Goal: Communication & Community: Answer question/provide support

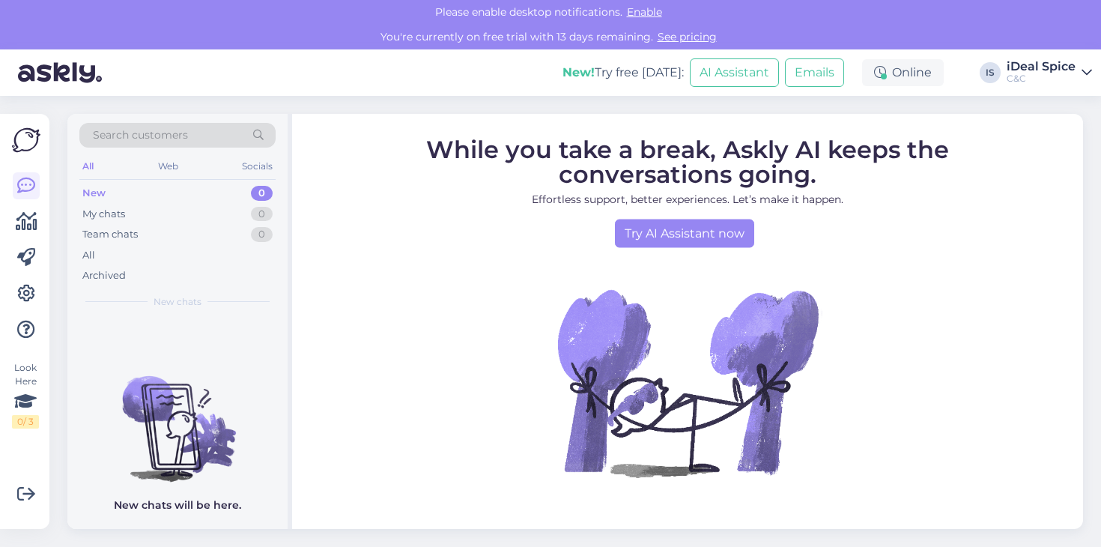
click at [1084, 73] on icon at bounding box center [1086, 73] width 10 height 12
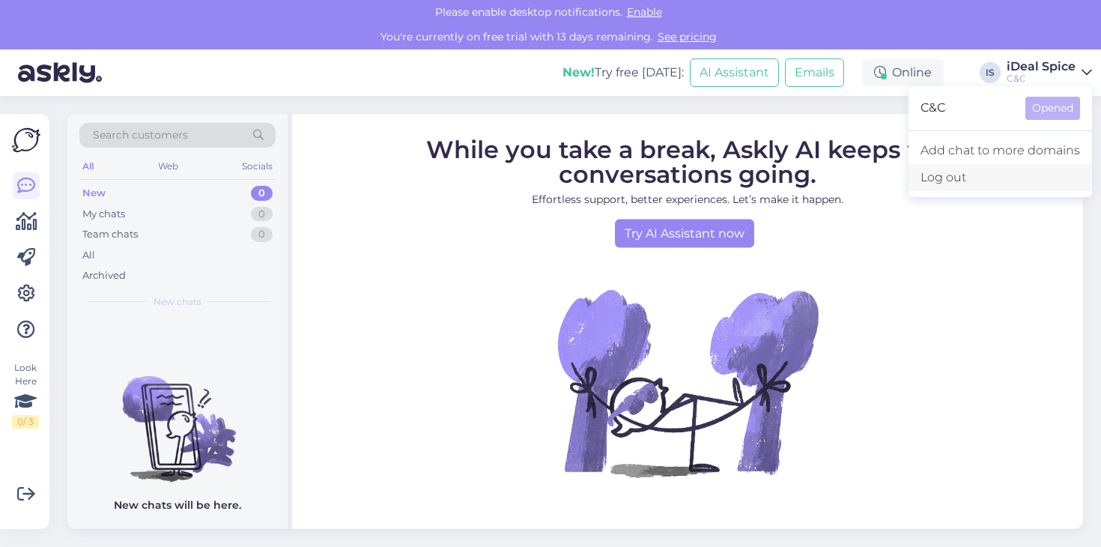
click at [967, 177] on div "Log out" at bounding box center [999, 177] width 183 height 27
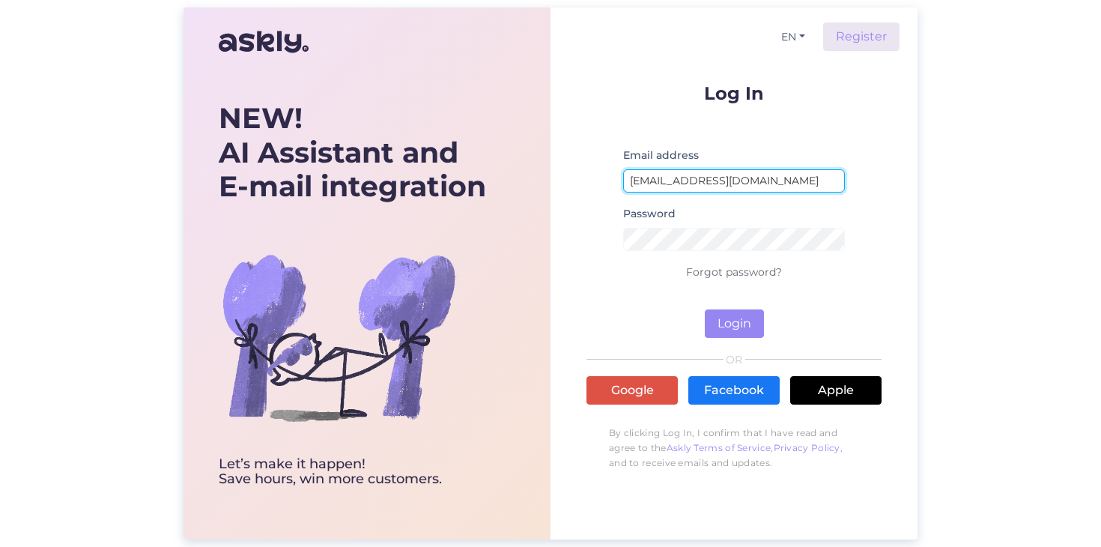
type input "[EMAIL_ADDRESS][DOMAIN_NAME]"
click at [734, 323] on button "Login" at bounding box center [734, 323] width 59 height 28
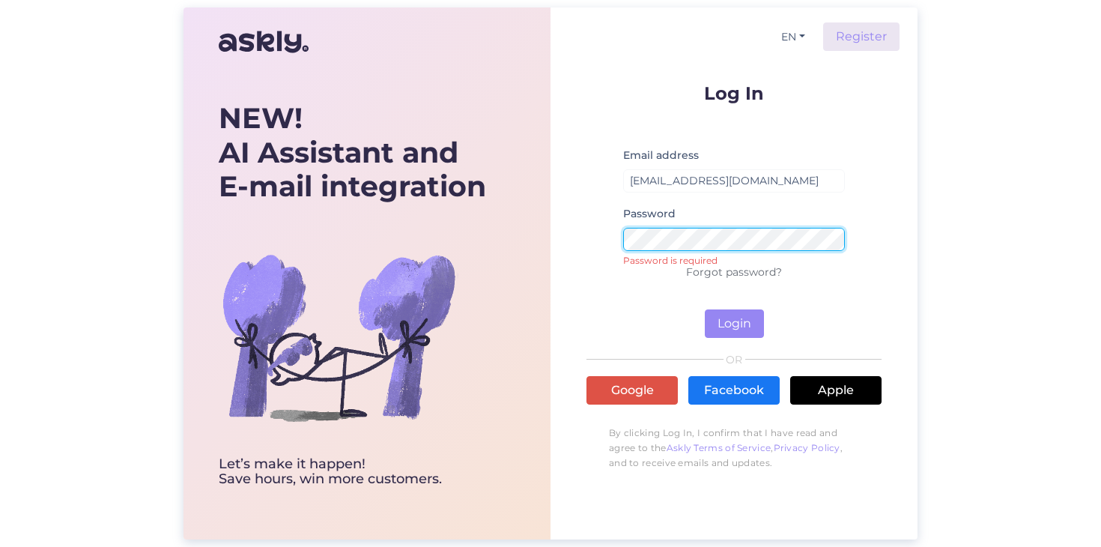
click at [734, 323] on button "Login" at bounding box center [734, 323] width 59 height 28
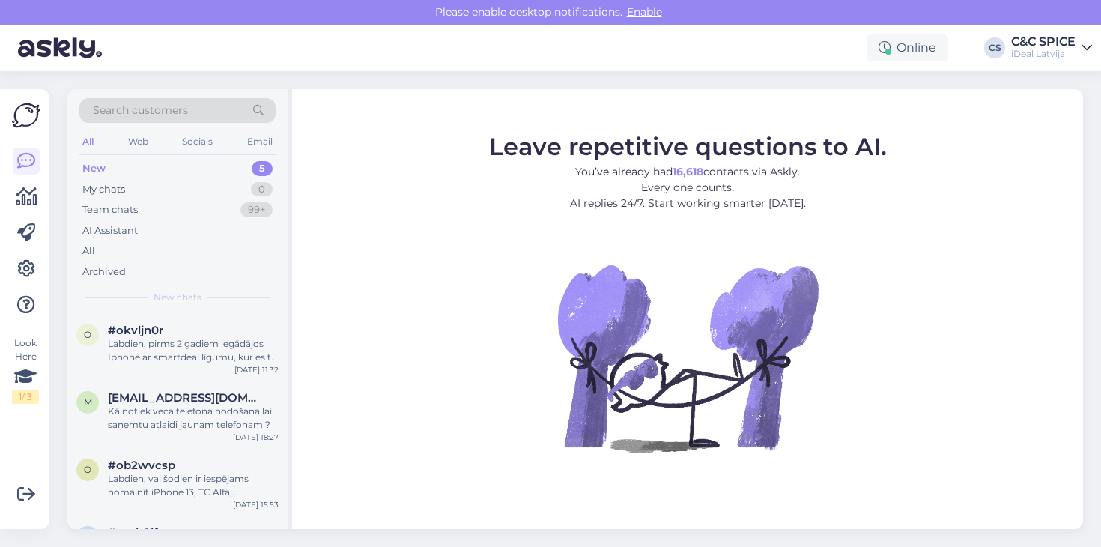
click at [188, 169] on div "New 5" at bounding box center [177, 168] width 196 height 21
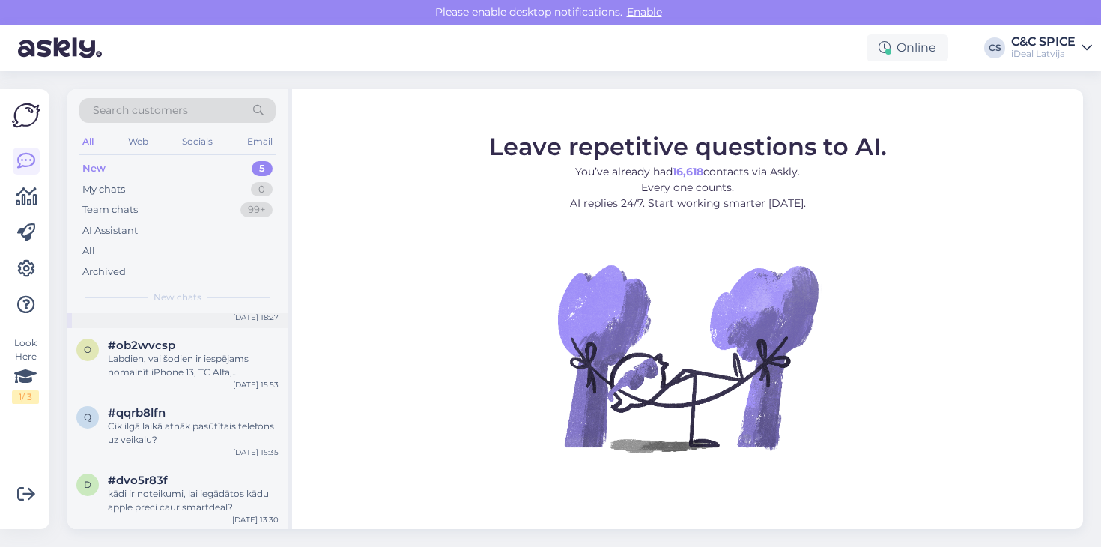
scroll to position [119, 0]
click at [192, 488] on div "kādi ir noteikumi, lai iegādātos kādu apple preci caur smartdeal?" at bounding box center [193, 500] width 171 height 27
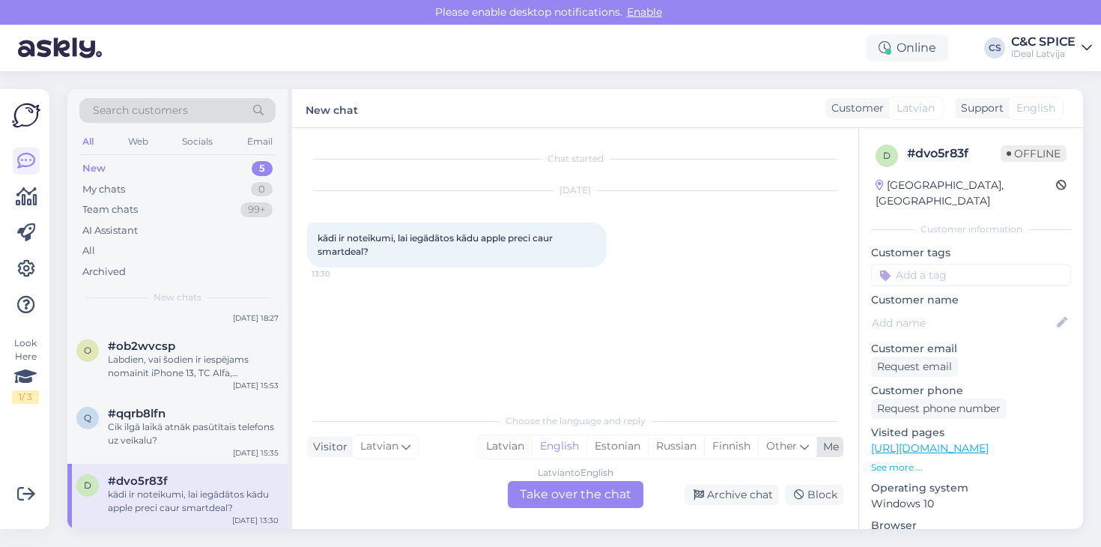
click at [520, 447] on div "Latvian" at bounding box center [505, 446] width 53 height 22
click at [580, 498] on div "Latvian to Latvian Take over the chat" at bounding box center [576, 494] width 136 height 27
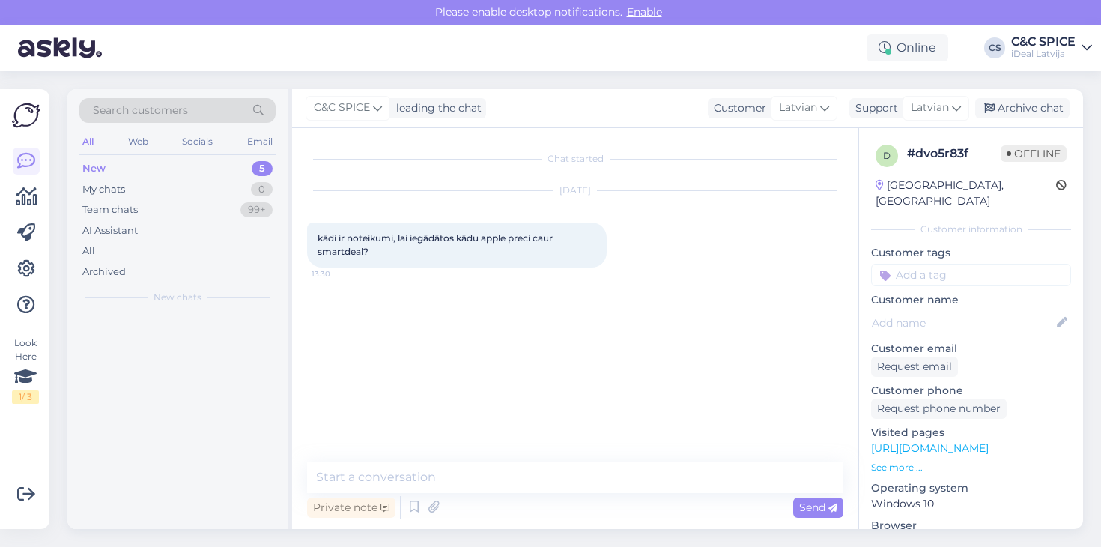
scroll to position [0, 0]
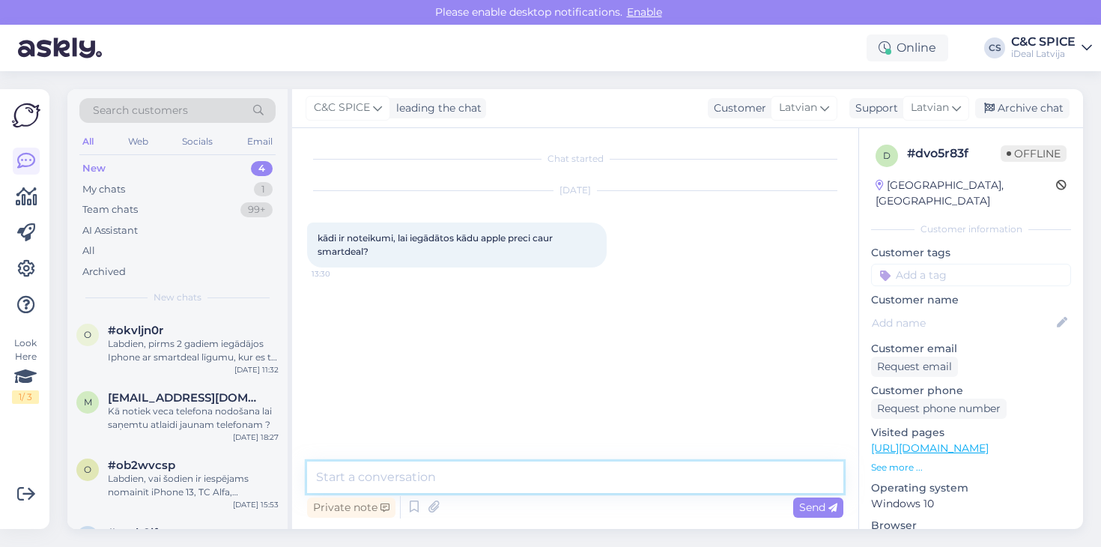
click at [553, 476] on textarea at bounding box center [575, 476] width 536 height 31
click at [485, 484] on textarea "Labdien, visi noteikumi ir pieejami" at bounding box center [575, 476] width 536 height 31
click at [493, 482] on textarea "Labdien, visi noteikumi ir pieejami" at bounding box center [575, 476] width 536 height 31
click at [535, 484] on textarea "Labdien, visi noteikumi ir pieejami" at bounding box center [575, 476] width 536 height 31
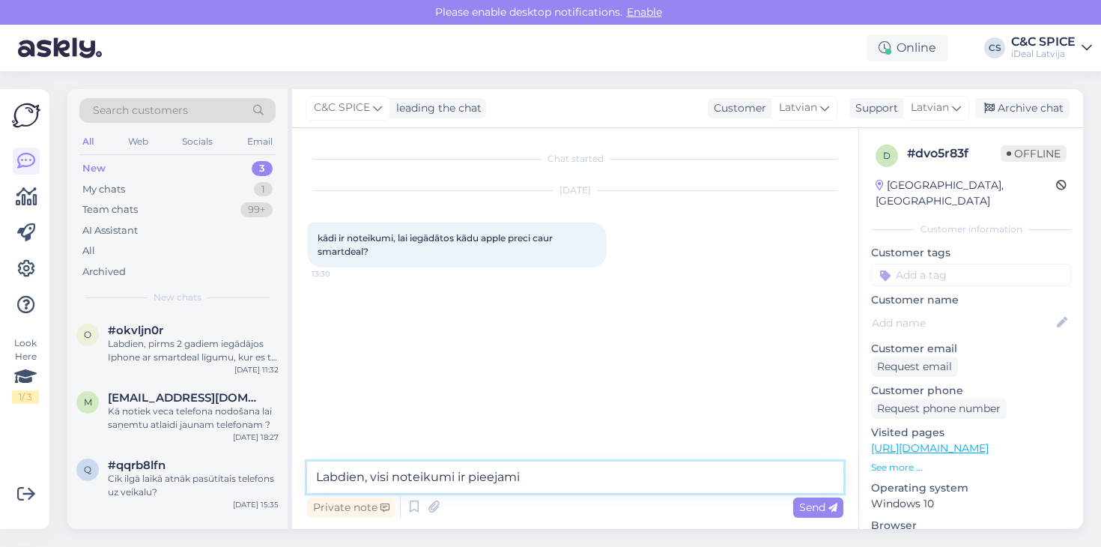
click at [491, 483] on textarea "Labdien, visi noteikumi ir pieejami" at bounding box center [575, 476] width 536 height 31
click at [490, 482] on textarea "Labdien, visi noteikumi ir pieejami" at bounding box center [575, 476] width 536 height 31
click at [554, 479] on textarea "Labdien, visi noteikumi ir pieiejami" at bounding box center [575, 476] width 536 height 31
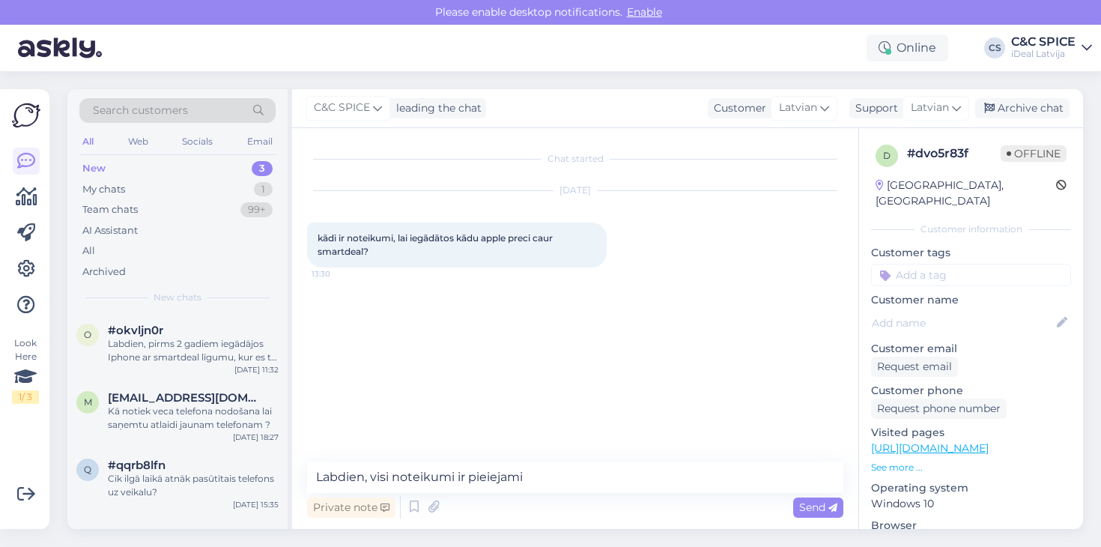
click at [598, 269] on div "[DATE] kādi ir noteikumi, lai iegādātos kādu apple preci caur smartdeal? 13:30" at bounding box center [575, 228] width 536 height 109
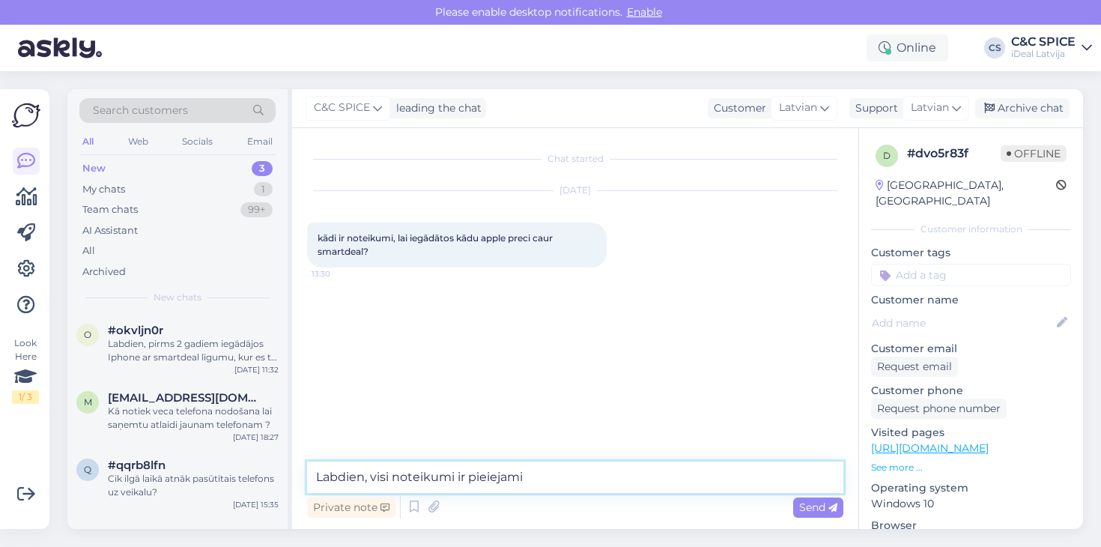
click at [613, 473] on textarea "Labdien, visi noteikumi ir pieiejami" at bounding box center [575, 476] width 536 height 31
paste textarea "[URL][DOMAIN_NAME]"
type textarea "Labdien, visi noteikumi ir apskatami šeit: [URL][DOMAIN_NAME]"
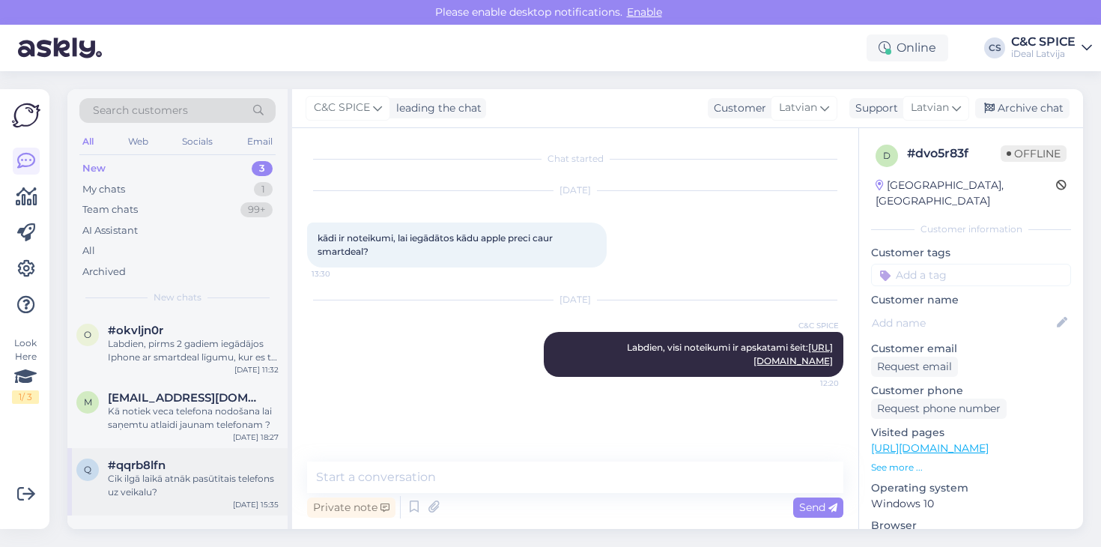
click at [175, 468] on div "#qqrb8lfn" at bounding box center [193, 464] width 171 height 13
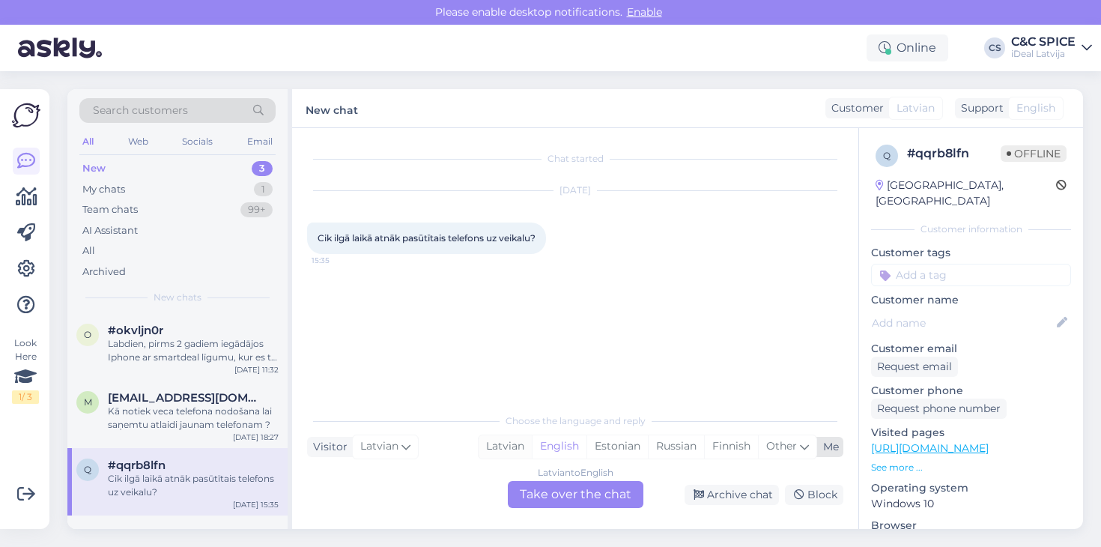
click at [515, 447] on div "Latvian" at bounding box center [505, 446] width 53 height 22
click at [555, 498] on div "Latvian to Latvian Take over the chat" at bounding box center [576, 494] width 136 height 27
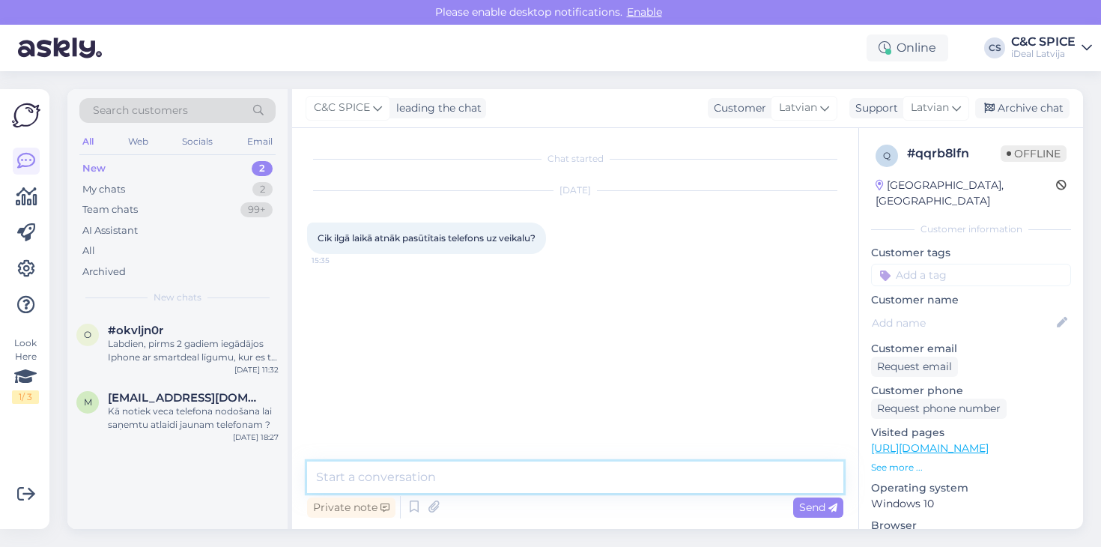
click at [568, 477] on textarea at bounding box center [575, 476] width 536 height 31
type textarea "Labdien, varat lūdzu pateikt par kuru telefonu iet runa?"
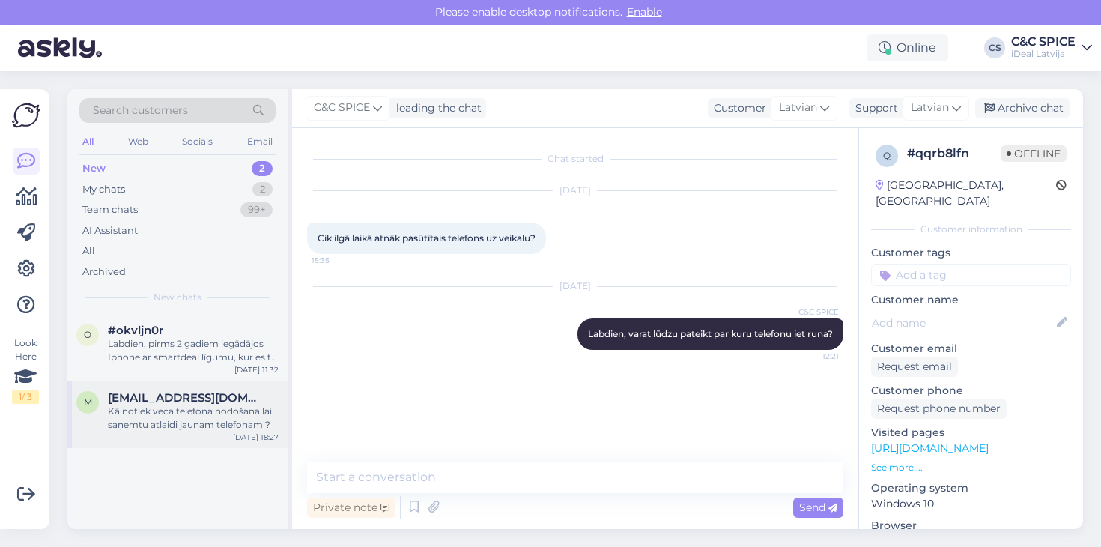
click at [175, 408] on div "Kā notiek veca telefona nodošana lai saņemtu atlaidi jaunam telefonam ?" at bounding box center [193, 417] width 171 height 27
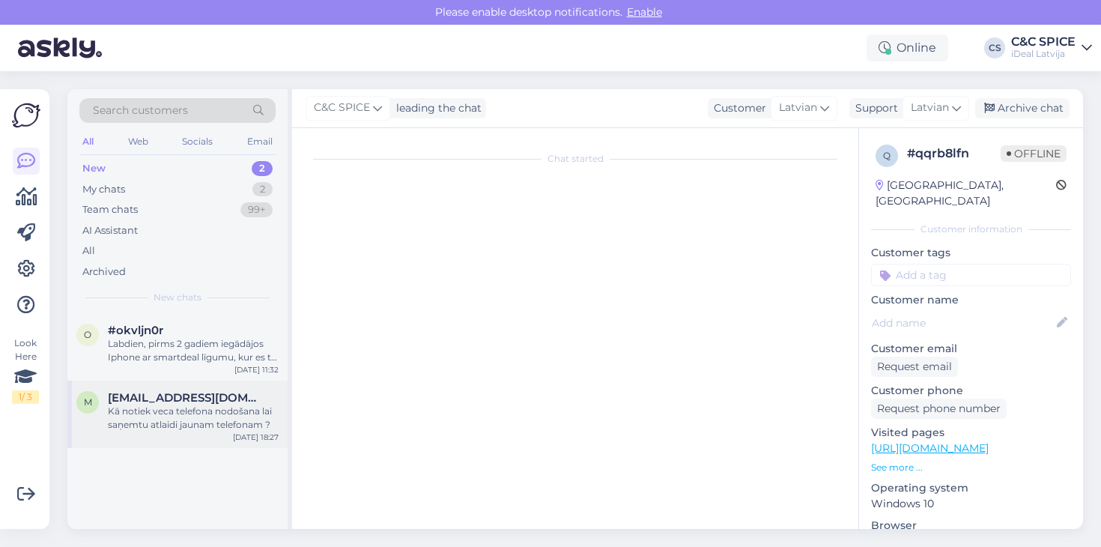
scroll to position [160, 0]
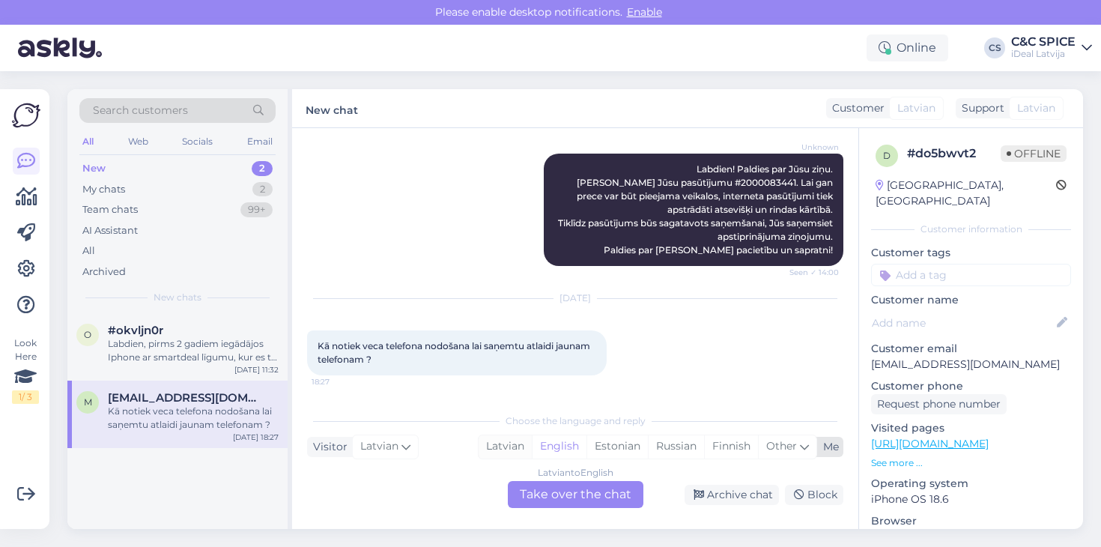
click at [495, 440] on div "Latvian" at bounding box center [505, 446] width 53 height 22
click at [559, 491] on div "Latvian to Latvian Take over the chat" at bounding box center [576, 494] width 136 height 27
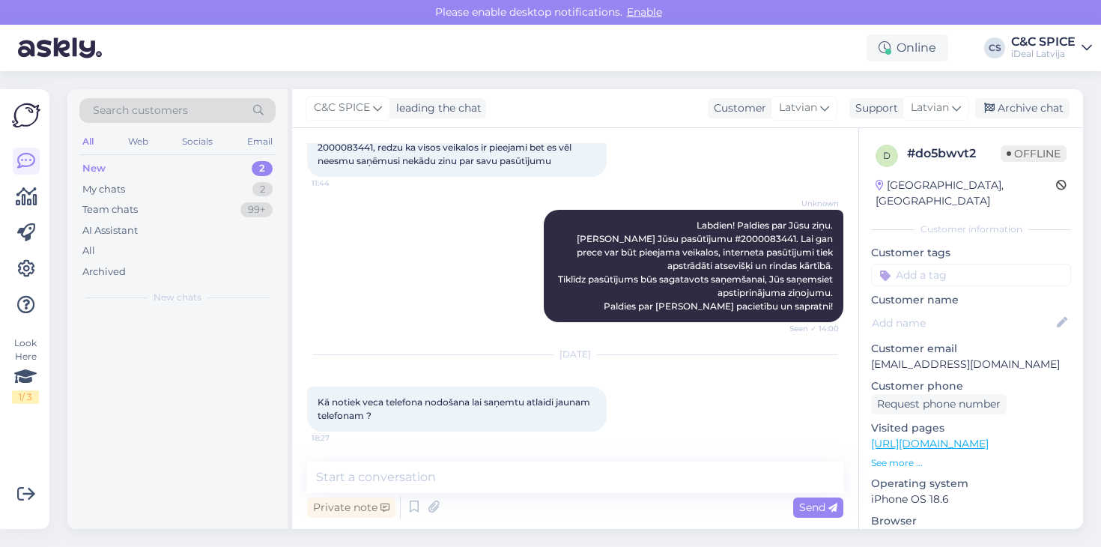
scroll to position [104, 0]
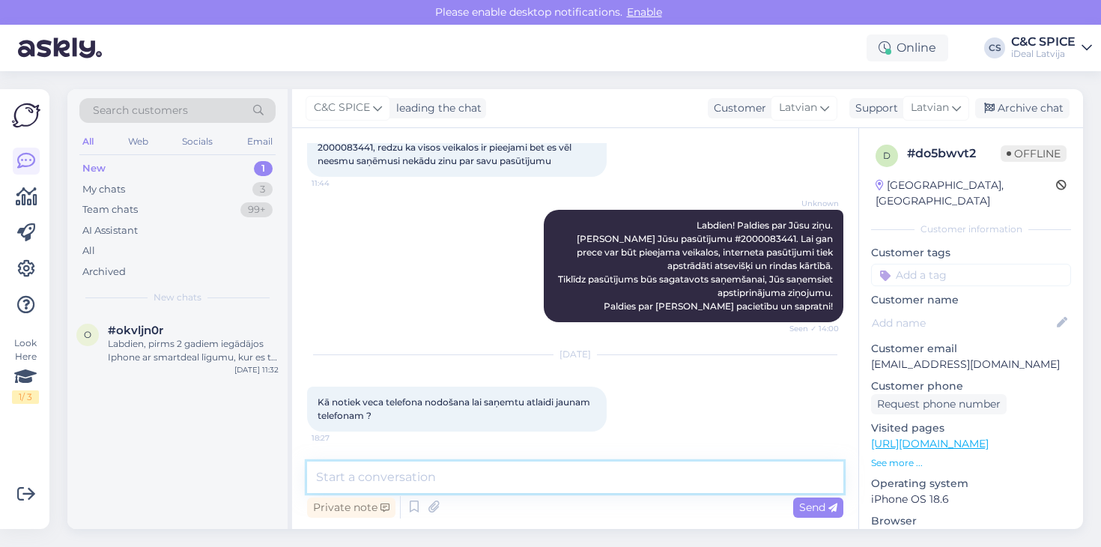
click at [574, 475] on textarea at bounding box center [575, 476] width 536 height 31
click at [592, 477] on textarea at bounding box center [575, 476] width 536 height 31
click at [523, 482] on textarea "Labdien, jums jāpaņem savu ierīci līdzi" at bounding box center [575, 476] width 536 height 31
click at [628, 485] on textarea "Labdien, jums jāpaņem savu ierīci ar sevi līdzi" at bounding box center [575, 476] width 536 height 31
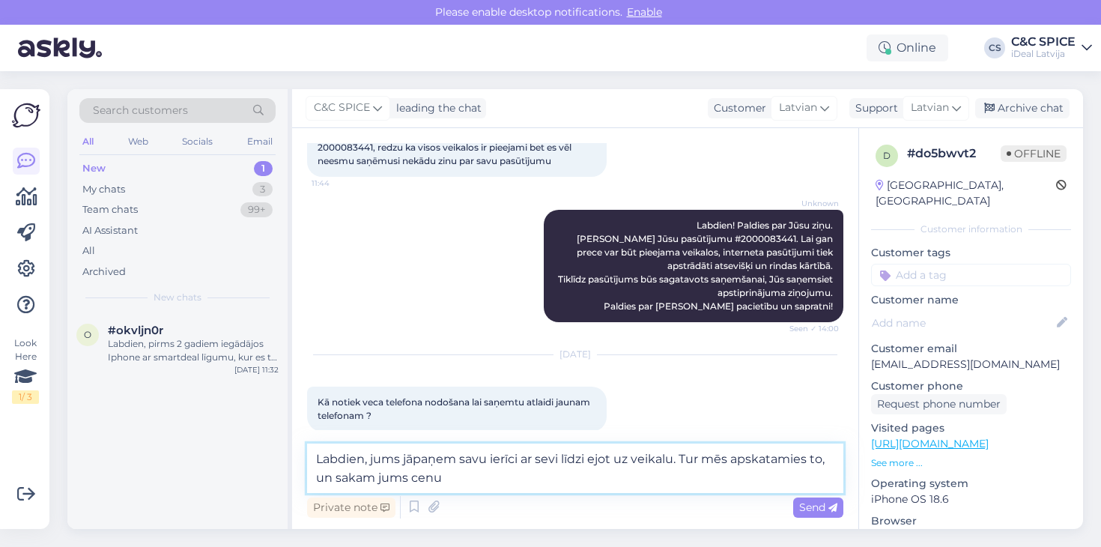
type textarea "Labdien, jums jāpaņem savu ierīci ar sevi līdzi ejot uz veikalu. Tur mēs apskat…"
click at [774, 466] on textarea "Labdien, jums jāpaņem savu ierīci ar sevi līdzi ejot uz veikalu. Tur mēs apskat…" at bounding box center [575, 467] width 536 height 49
click at [775, 464] on textarea "Labdien, jums jāpaņem savu ierīci ar sevi līdzi ejot uz veikalu. Tur mēs apskat…" at bounding box center [575, 467] width 536 height 49
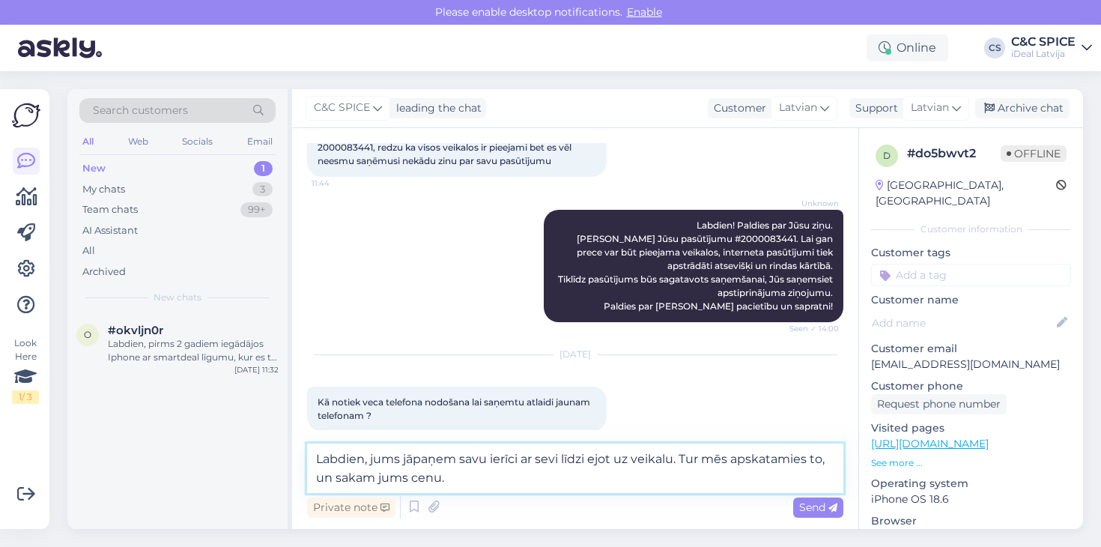
click at [775, 464] on textarea "Labdien, jums jāpaņem savu ierīci ar sevi līdzi ejot uz veikalu. Tur mēs apskat…" at bounding box center [575, 467] width 536 height 49
click at [714, 474] on textarea "Labdien, jums jāpaņem savu ierīci ar sevi līdzi ejot uz veikalu. Tur mēs apskat…" at bounding box center [575, 467] width 536 height 49
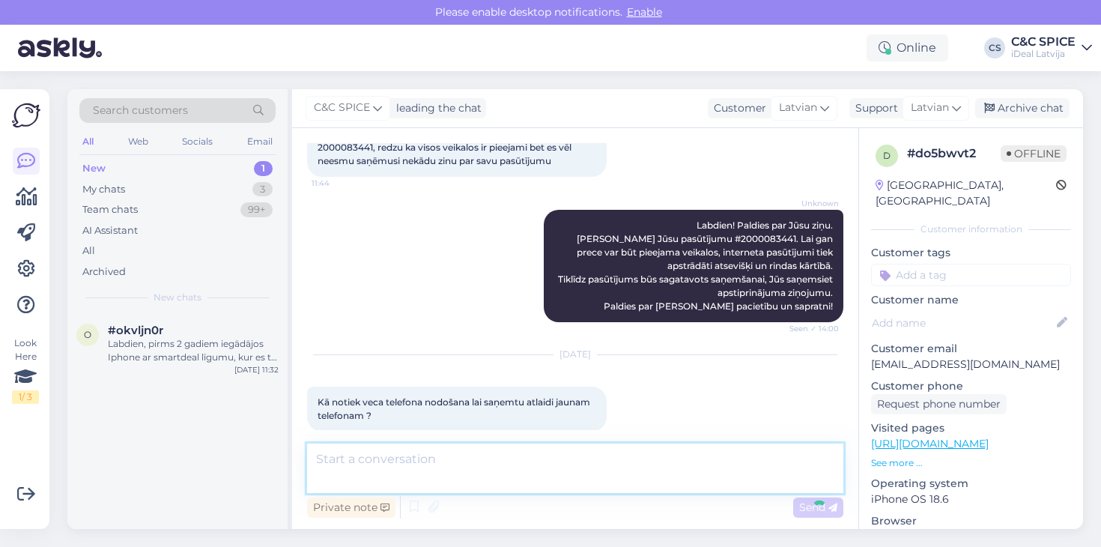
scroll to position [213, 0]
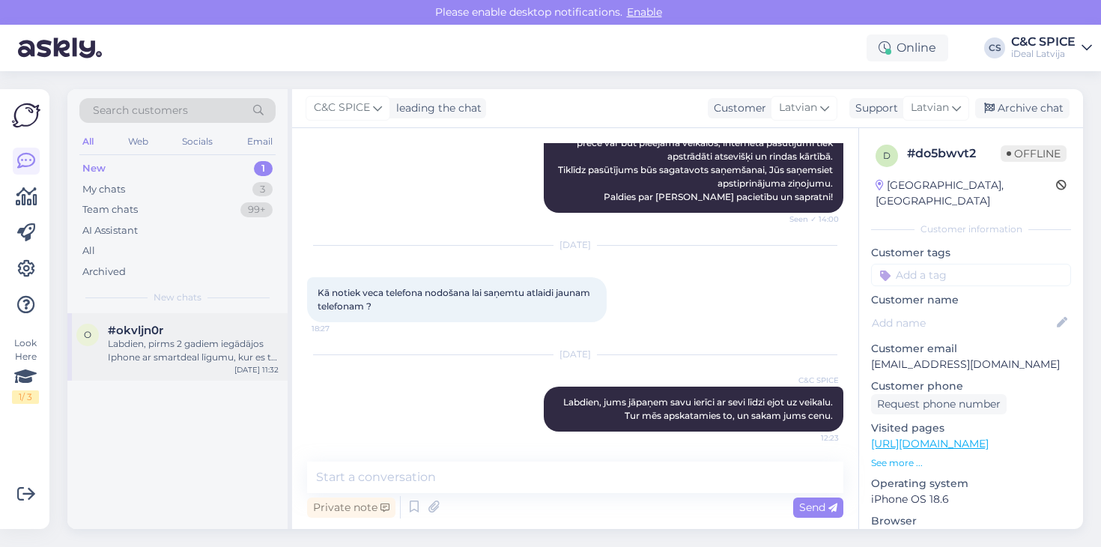
click at [120, 353] on div "Labdien, pirms 2 gadiem iegādājos Iphone ar smartdeal līgumu, kur es to varu ap…" at bounding box center [193, 350] width 171 height 27
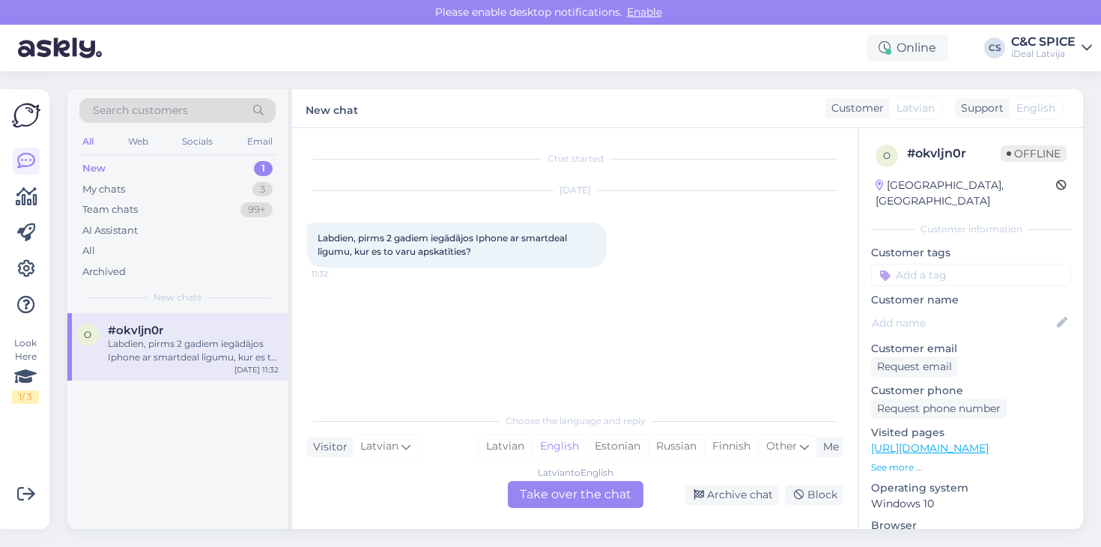
scroll to position [0, 0]
click at [508, 455] on div "Latvian" at bounding box center [505, 446] width 53 height 22
click at [500, 451] on div "Latvian" at bounding box center [505, 446] width 53 height 22
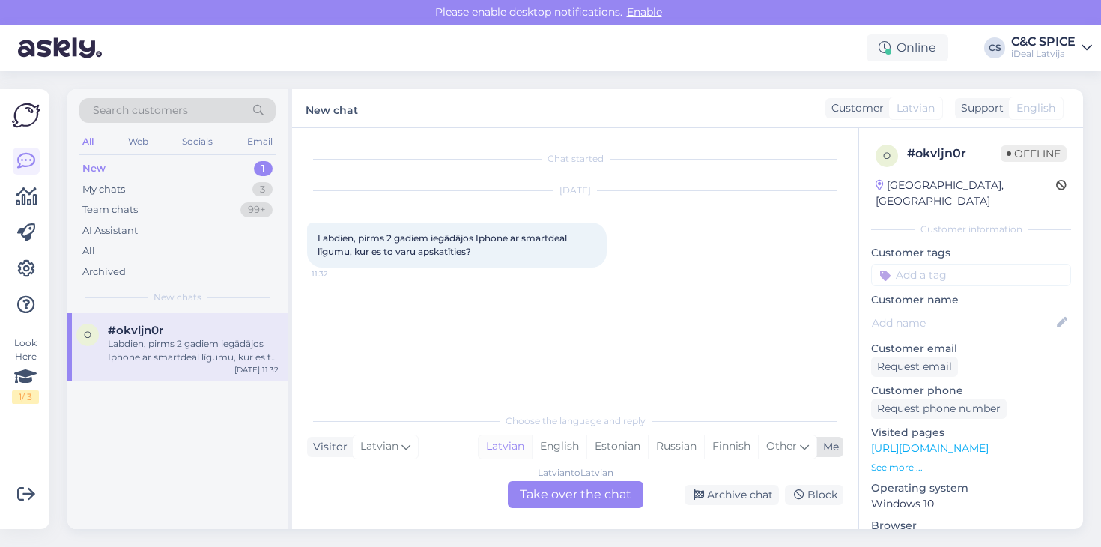
click at [500, 451] on div "Latvian" at bounding box center [505, 446] width 53 height 22
click at [578, 488] on div "Latvian to Latvian Take over the chat" at bounding box center [576, 494] width 136 height 27
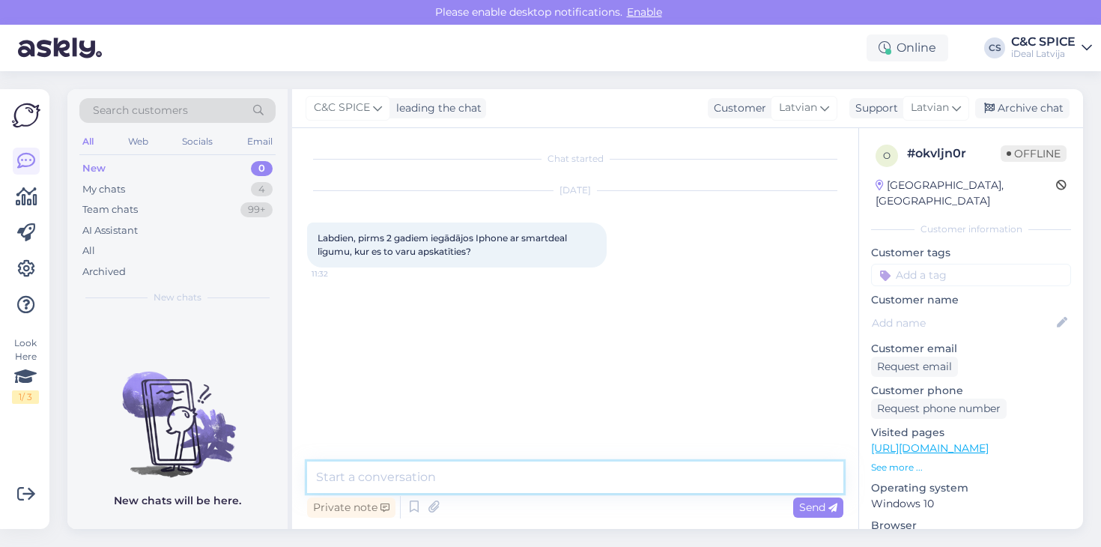
click at [569, 470] on textarea at bounding box center [575, 476] width 536 height 31
type textarea "Labdien, to jūs varat apskatīties jūsu Inbank lietotnē."
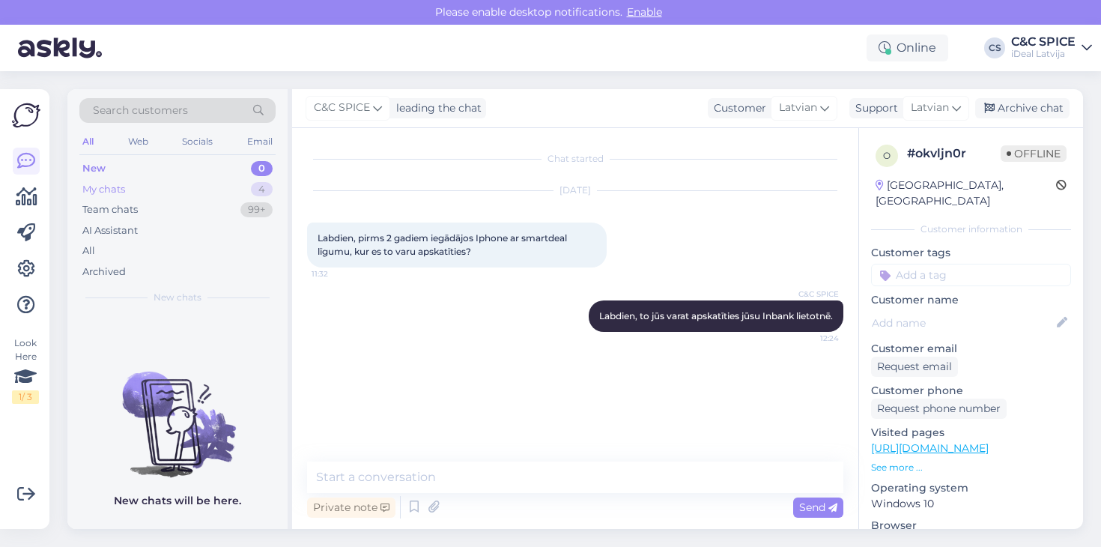
click at [165, 180] on div "My chats 4" at bounding box center [177, 189] width 196 height 21
